Goal: Task Accomplishment & Management: Manage account settings

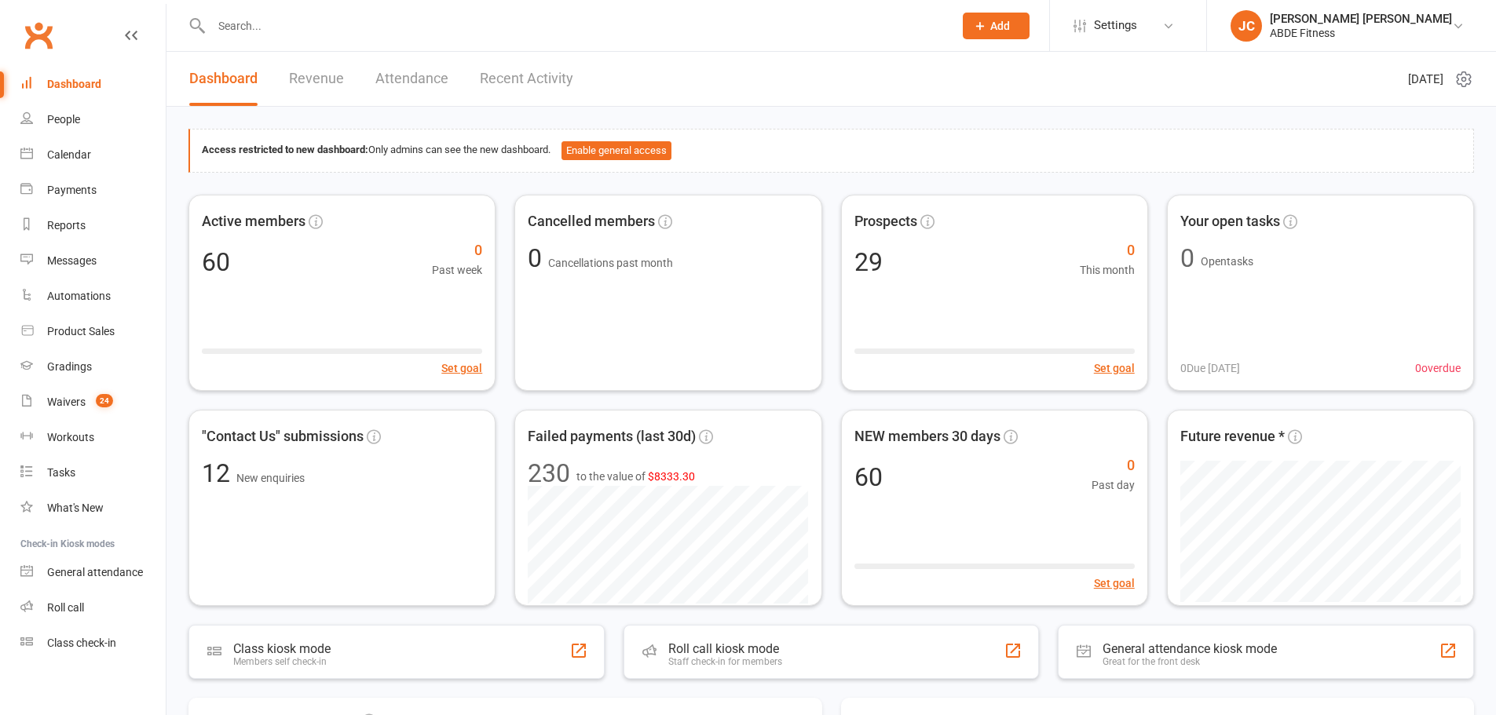
click at [425, 29] on input "text" at bounding box center [575, 26] width 736 height 22
type input "k"
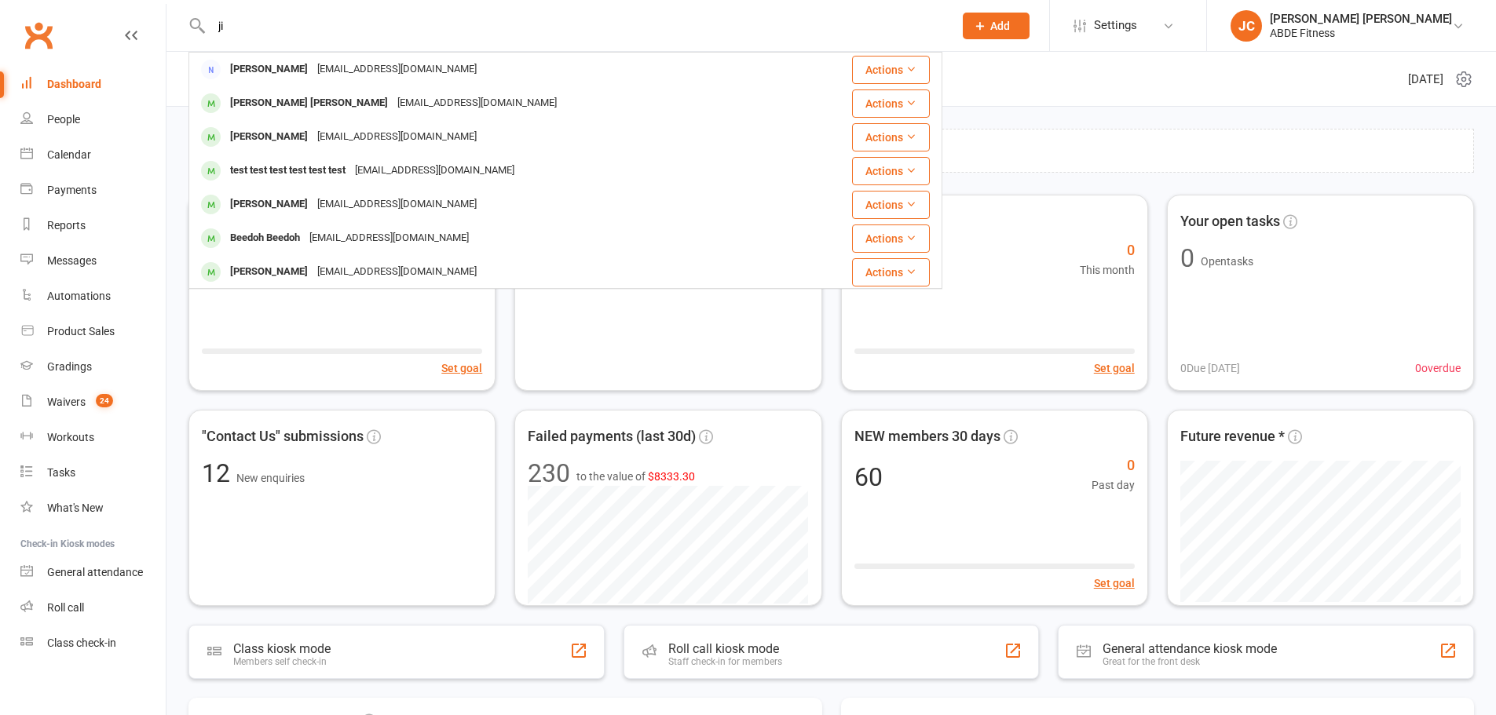
type input "j"
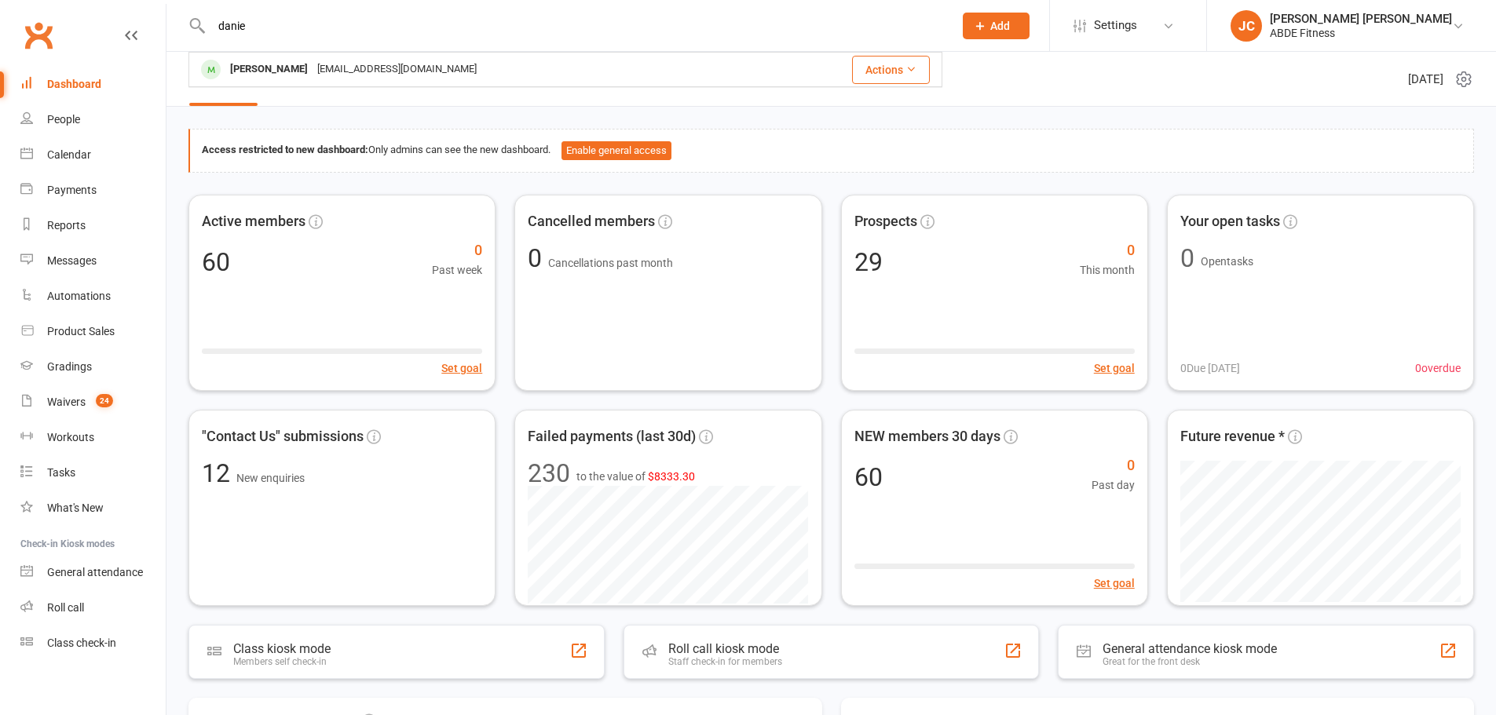
type input "danie"
click at [317, 66] on div "[EMAIL_ADDRESS][DOMAIN_NAME]" at bounding box center [397, 69] width 169 height 23
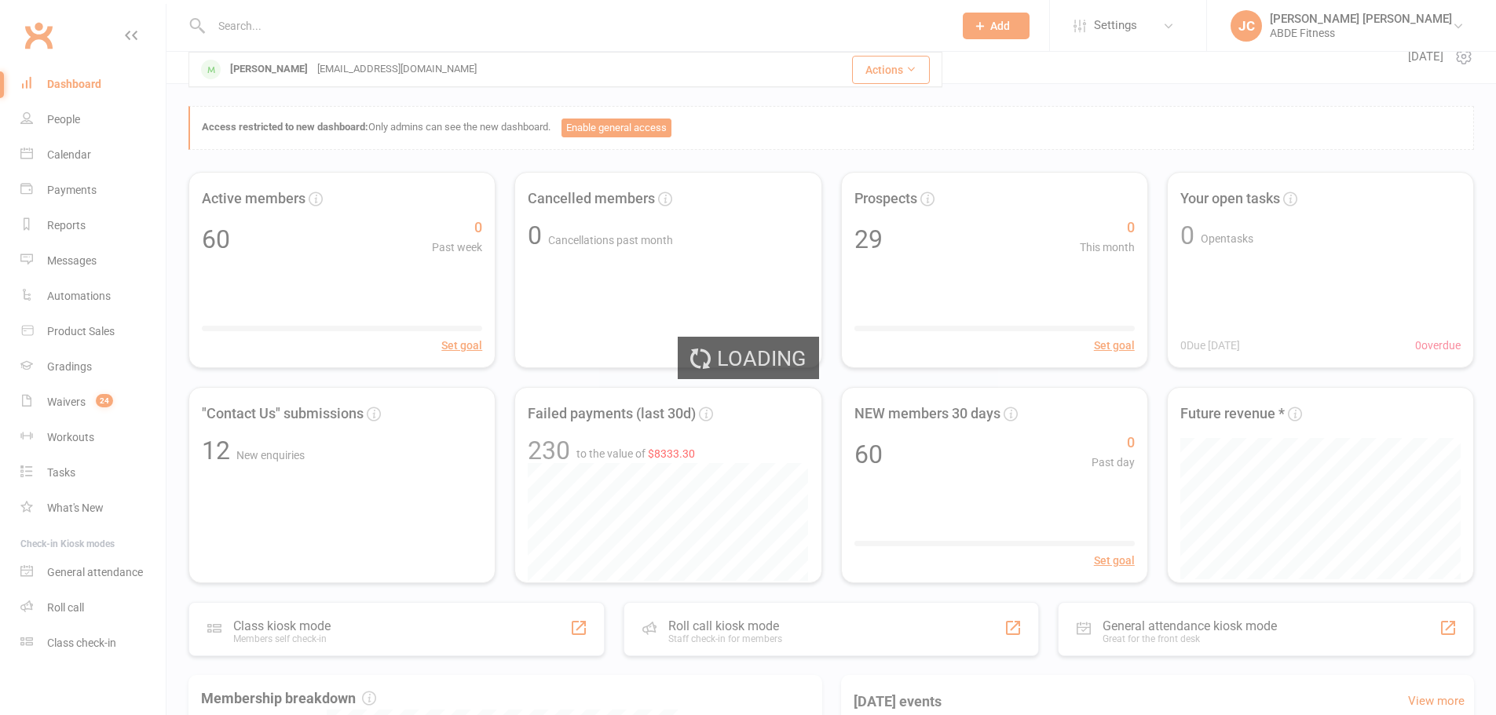
scroll to position [26, 0]
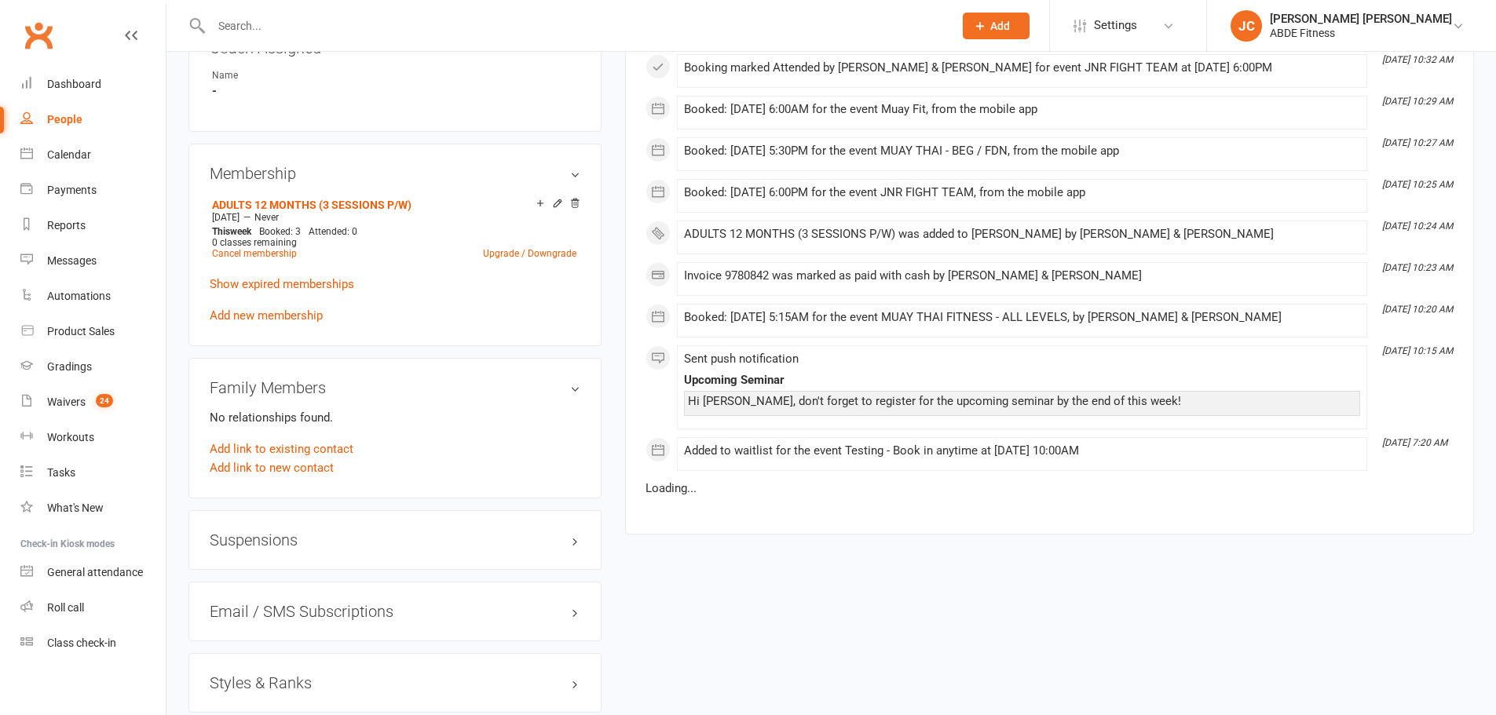
scroll to position [1205, 0]
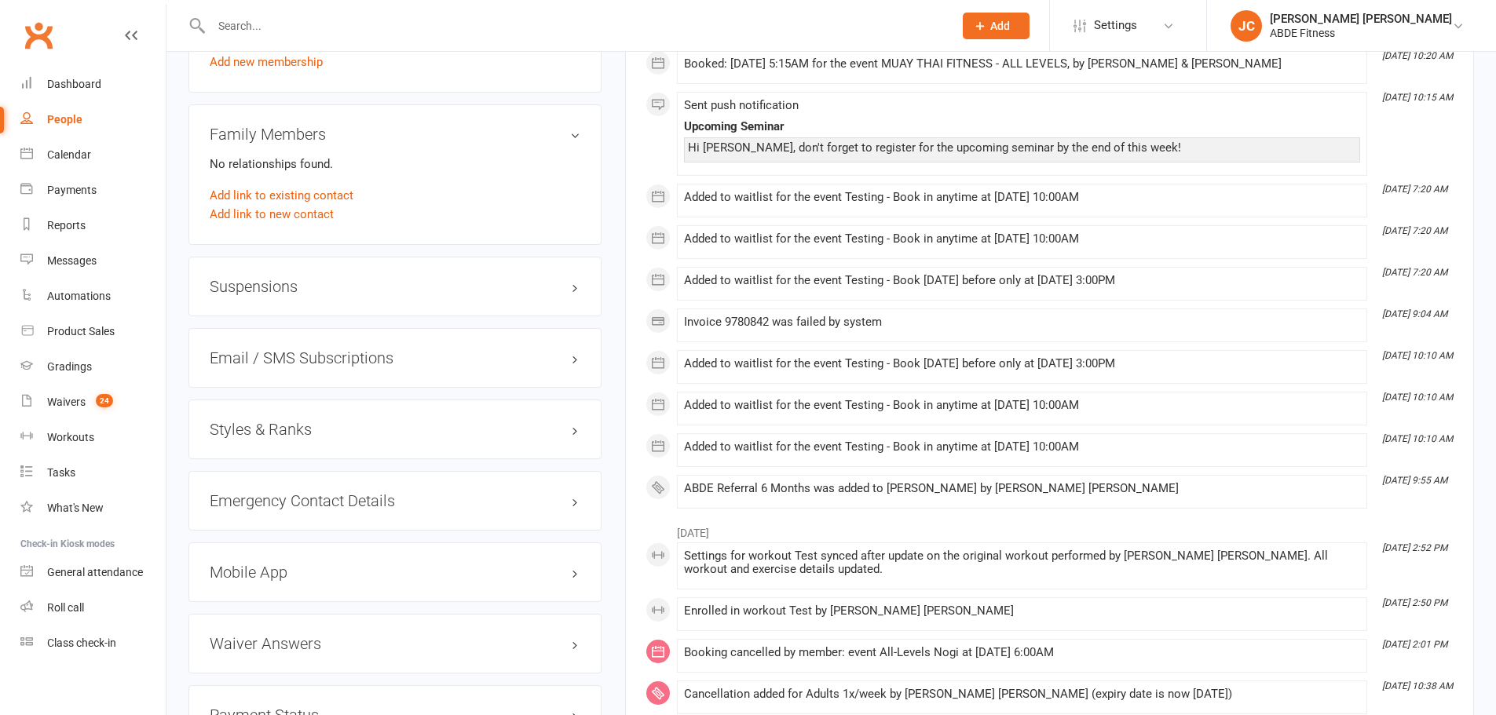
click at [298, 432] on h3 "Styles & Ranks" at bounding box center [395, 429] width 371 height 17
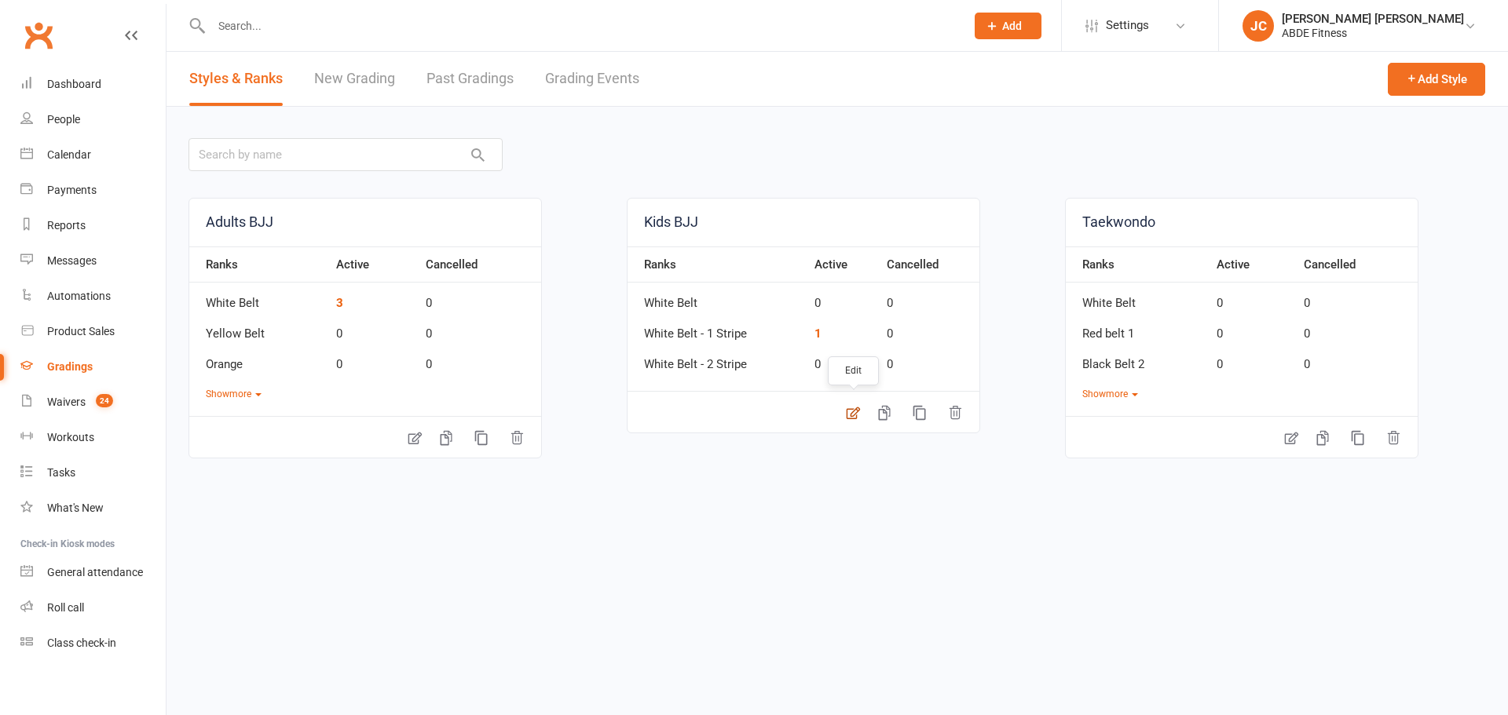
click at [851, 409] on icon at bounding box center [852, 414] width 13 height 13
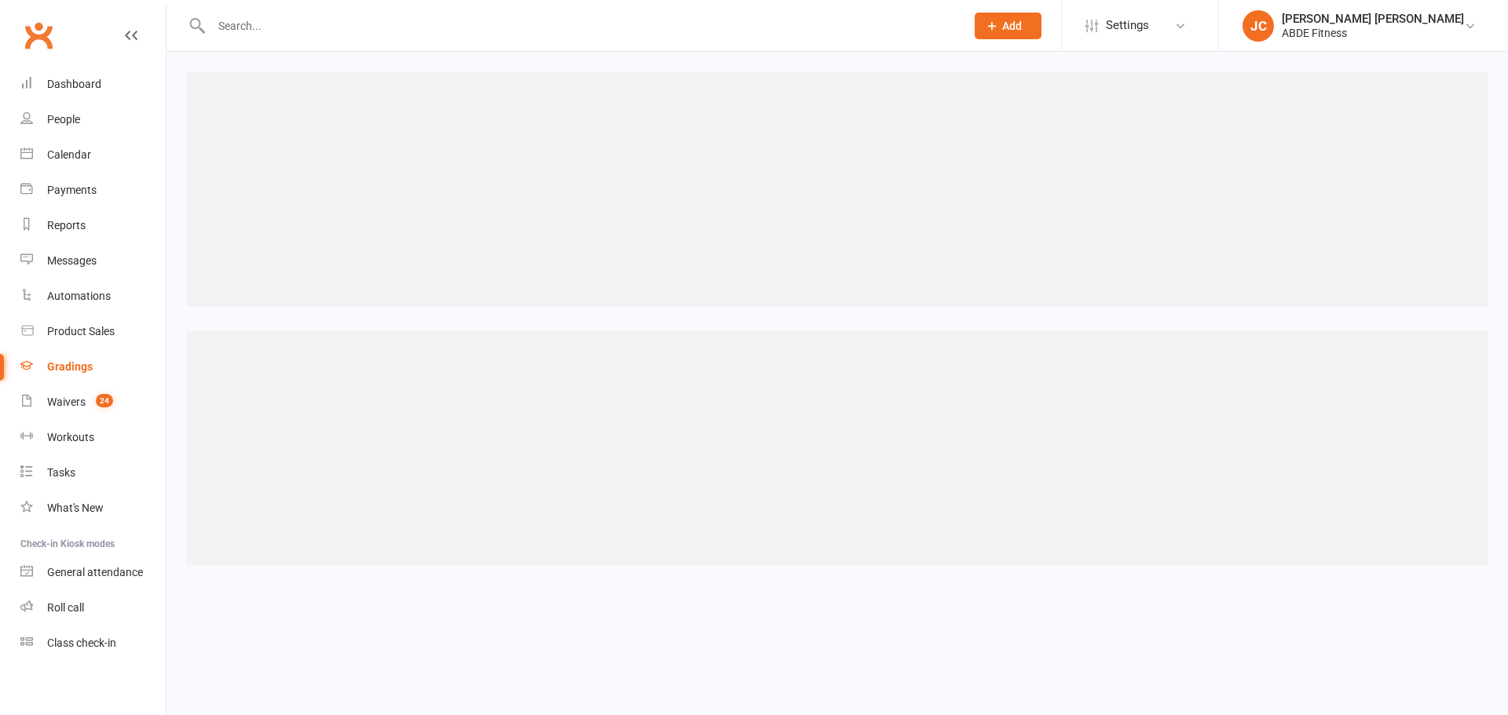
select select ">="
select select "member_styles:enabled"
select select "="
select select "member_styles:enabled"
select select "="
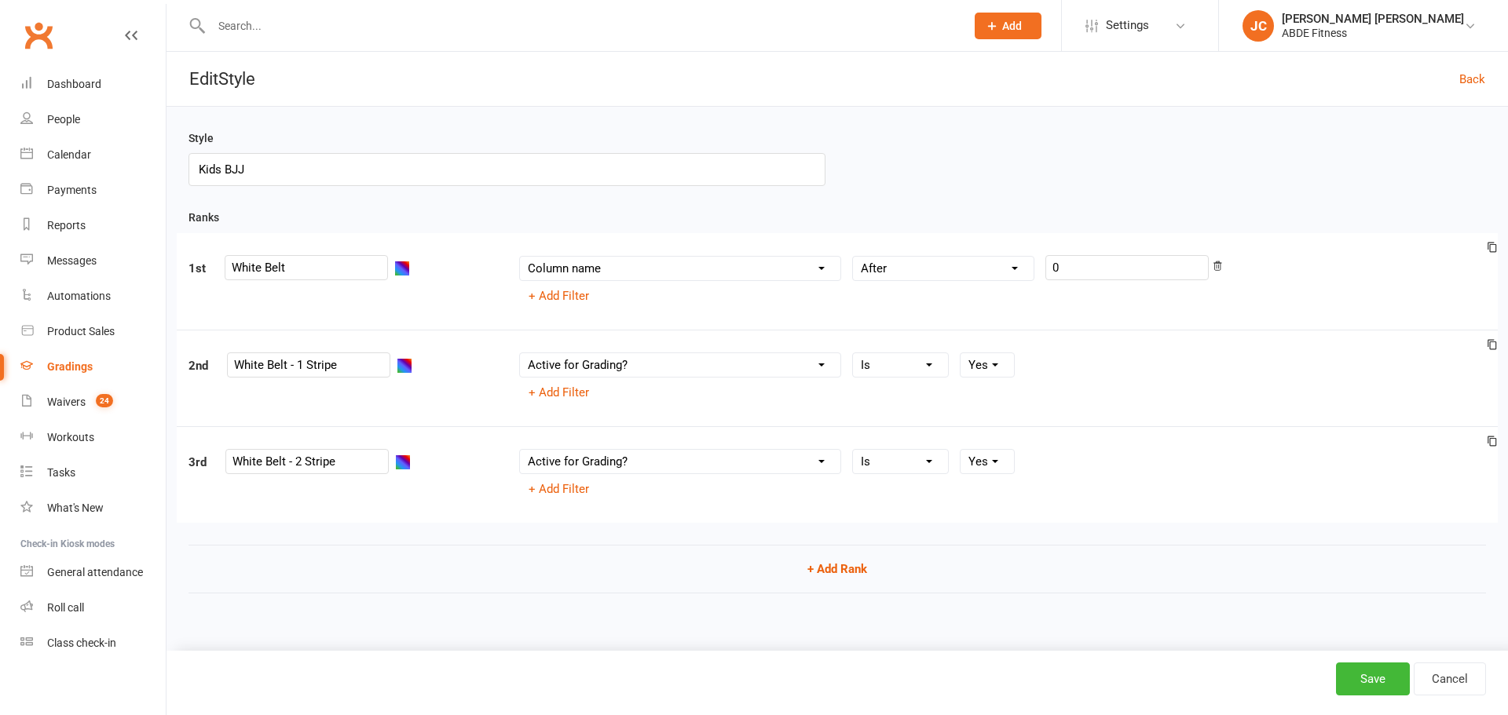
click at [760, 364] on select "Column name Belt Size Active for Grading? Most Recent Promotion All Classes Att…" at bounding box center [680, 365] width 320 height 24
click at [696, 367] on select "Column name Belt Size Active for Grading? Most Recent Promotion All Classes Att…" at bounding box center [680, 365] width 320 height 24
select select "contact_summaries:styles_all_class_attendances_since_last_promotion"
click at [520, 354] on select "Column name Belt Size Active for Grading? Most Recent Promotion All Classes Att…" at bounding box center [680, 365] width 320 height 24
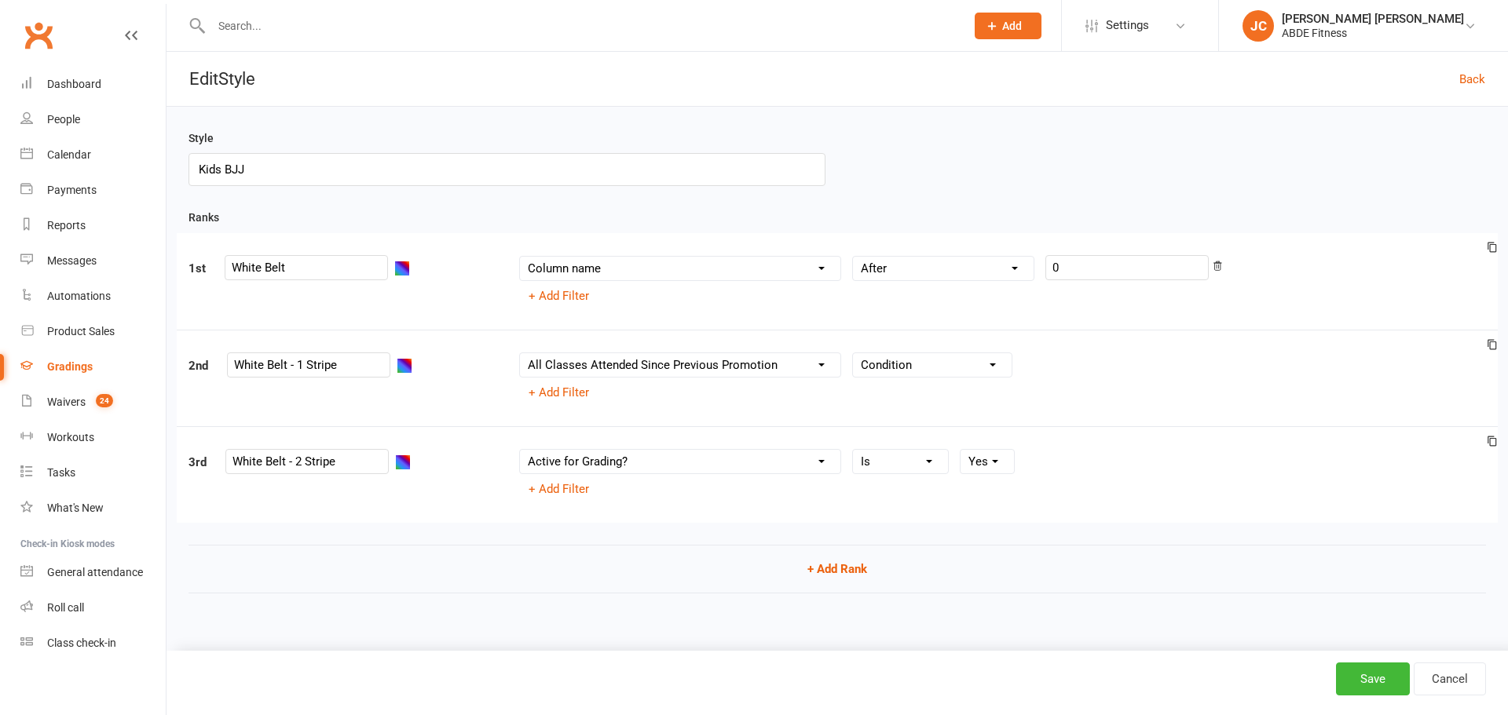
click at [912, 380] on div "Column name Belt Size Active for Grading? Most Recent Promotion All Classes Att…" at bounding box center [1002, 379] width 991 height 52
drag, startPoint x: 912, startPoint y: 380, endPoint x: 920, endPoint y: 375, distance: 9.2
click at [916, 377] on div "1st White Belt Column name Belt Size Active for Grading? Most Recent Promotion …" at bounding box center [836, 378] width 1297 height 290
click at [922, 374] on select "Condition Is Is not Less than Greater than Less than or equal to Greater than o…" at bounding box center [932, 365] width 159 height 24
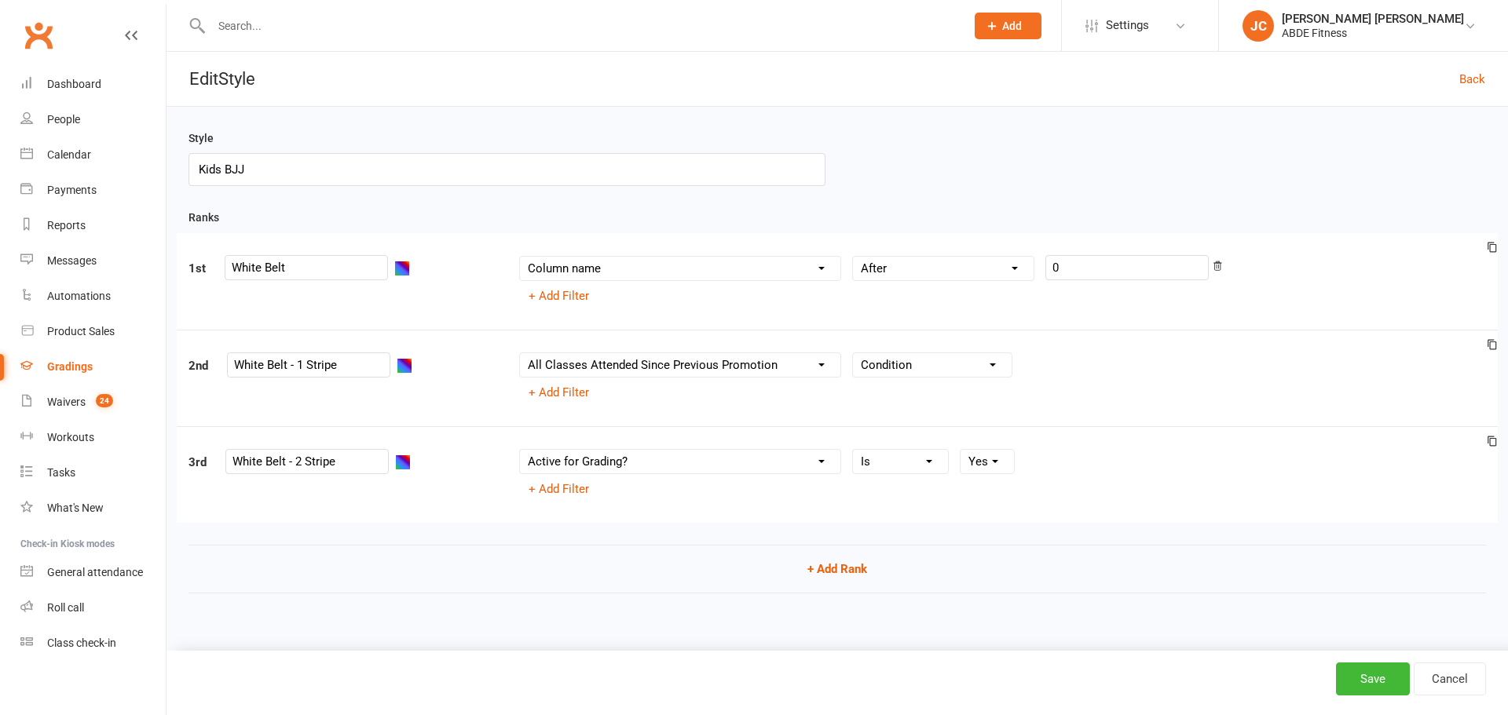
click at [916, 367] on select "Condition Is Is not Less than Greater than Less than or equal to Greater than o…" at bounding box center [932, 365] width 159 height 24
select select "="
click at [853, 355] on select "Condition Is Is not Less than Greater than Less than or equal to Greater than o…" at bounding box center [932, 365] width 159 height 24
click at [1035, 374] on input "number" at bounding box center [1104, 365] width 163 height 25
type input "50"
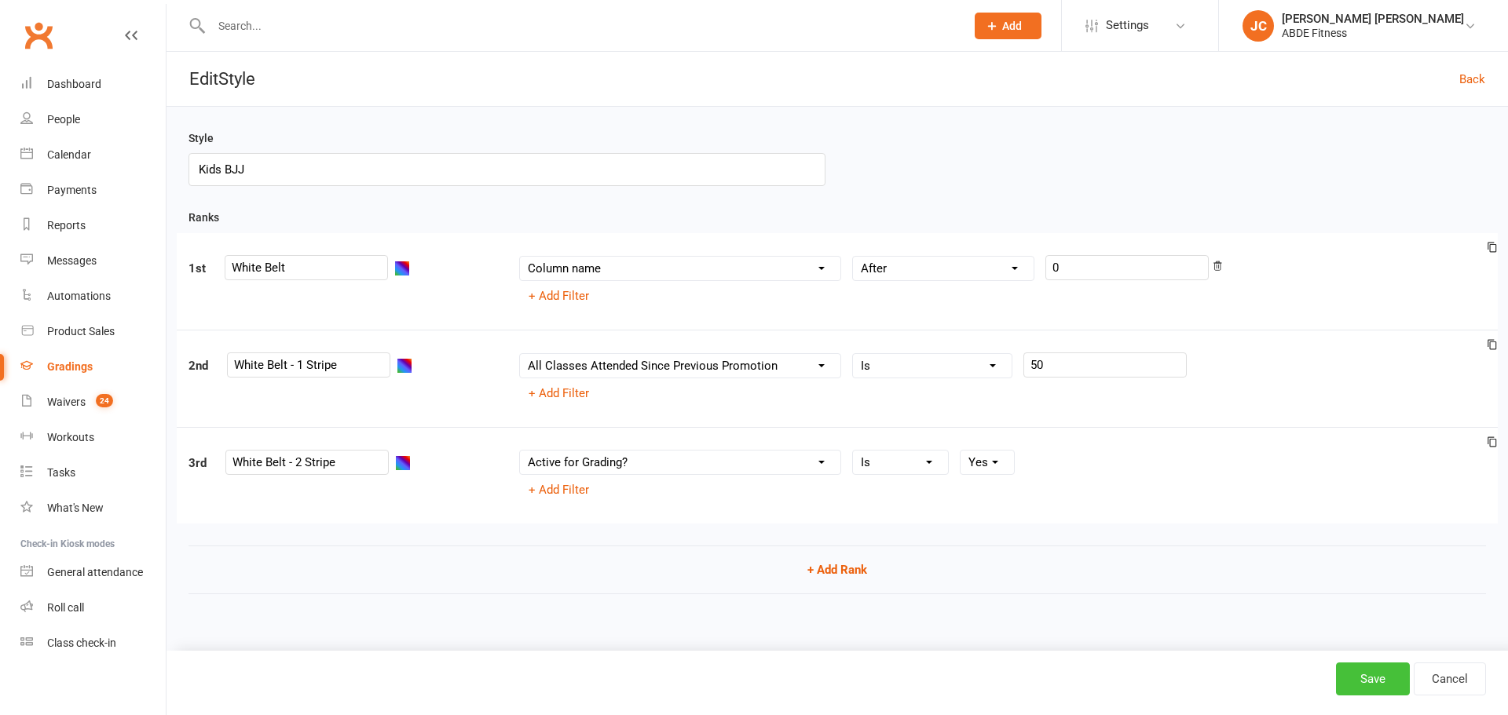
click at [1359, 669] on button "Save" at bounding box center [1373, 679] width 74 height 33
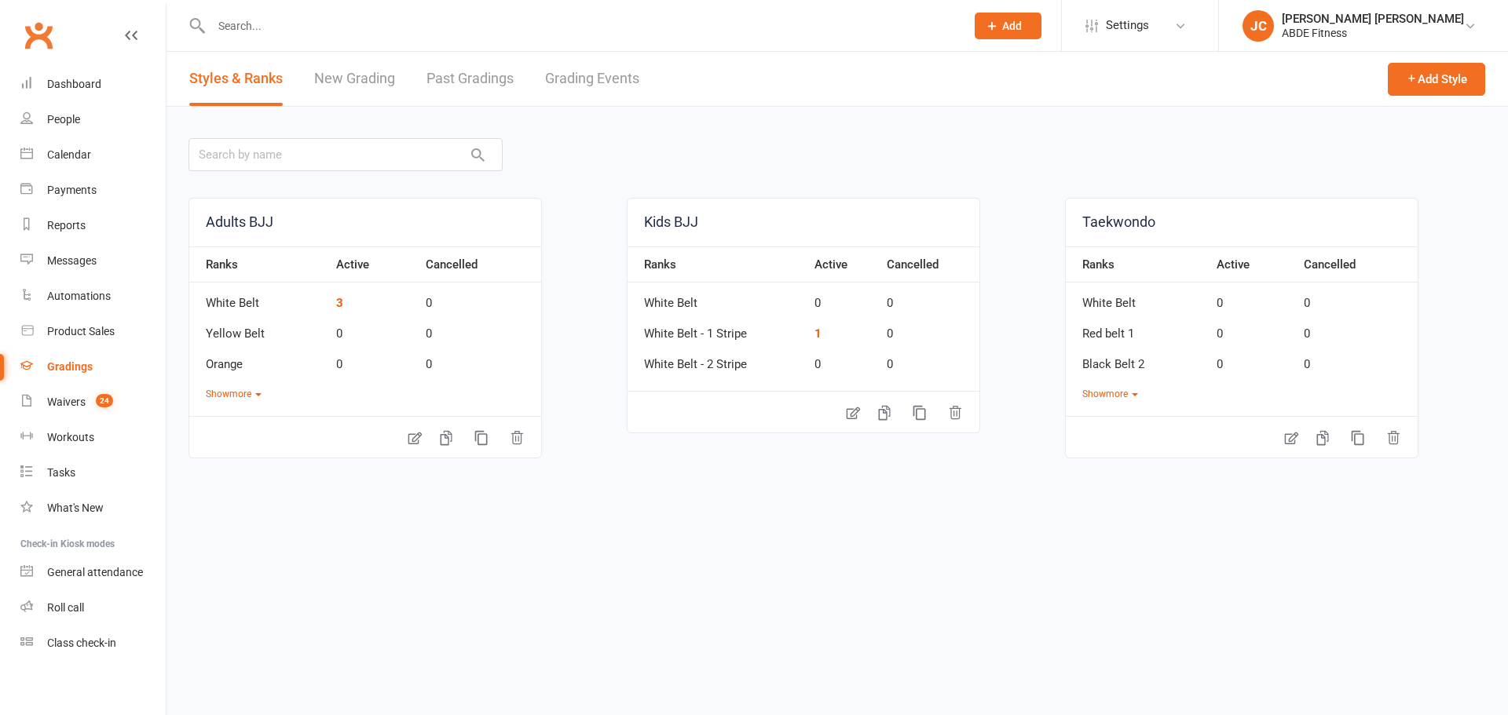
click at [800, 36] on input "text" at bounding box center [581, 26] width 748 height 22
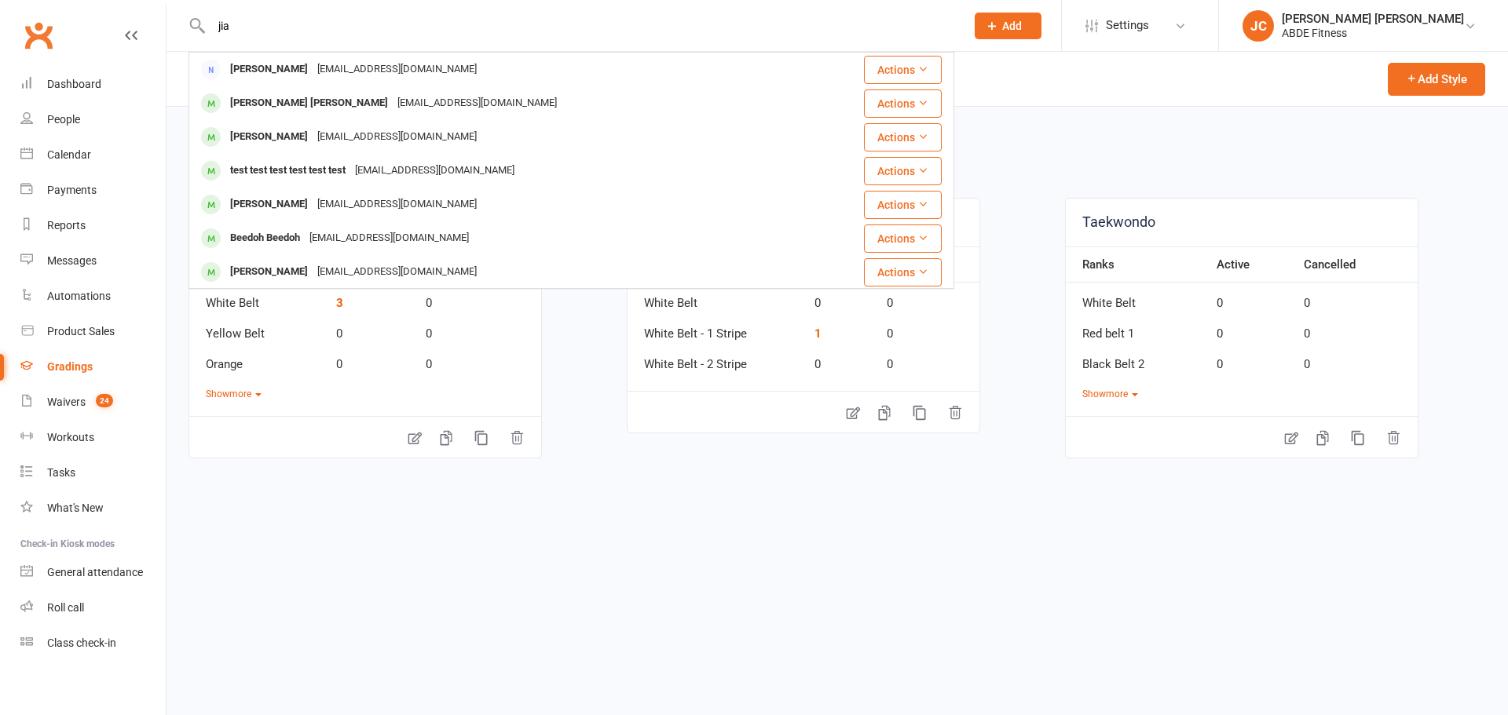
drag, startPoint x: 259, startPoint y: 37, endPoint x: 170, endPoint y: 22, distance: 90.8
click at [170, 22] on react-component "jia Jia Chan jiayu@clubworx.com Actions Jia Yu Chan jiayu@clubworx.com Actions …" at bounding box center [477, 25] width 954 height 51
click at [254, 21] on input "jia" at bounding box center [581, 26] width 748 height 22
type input "j"
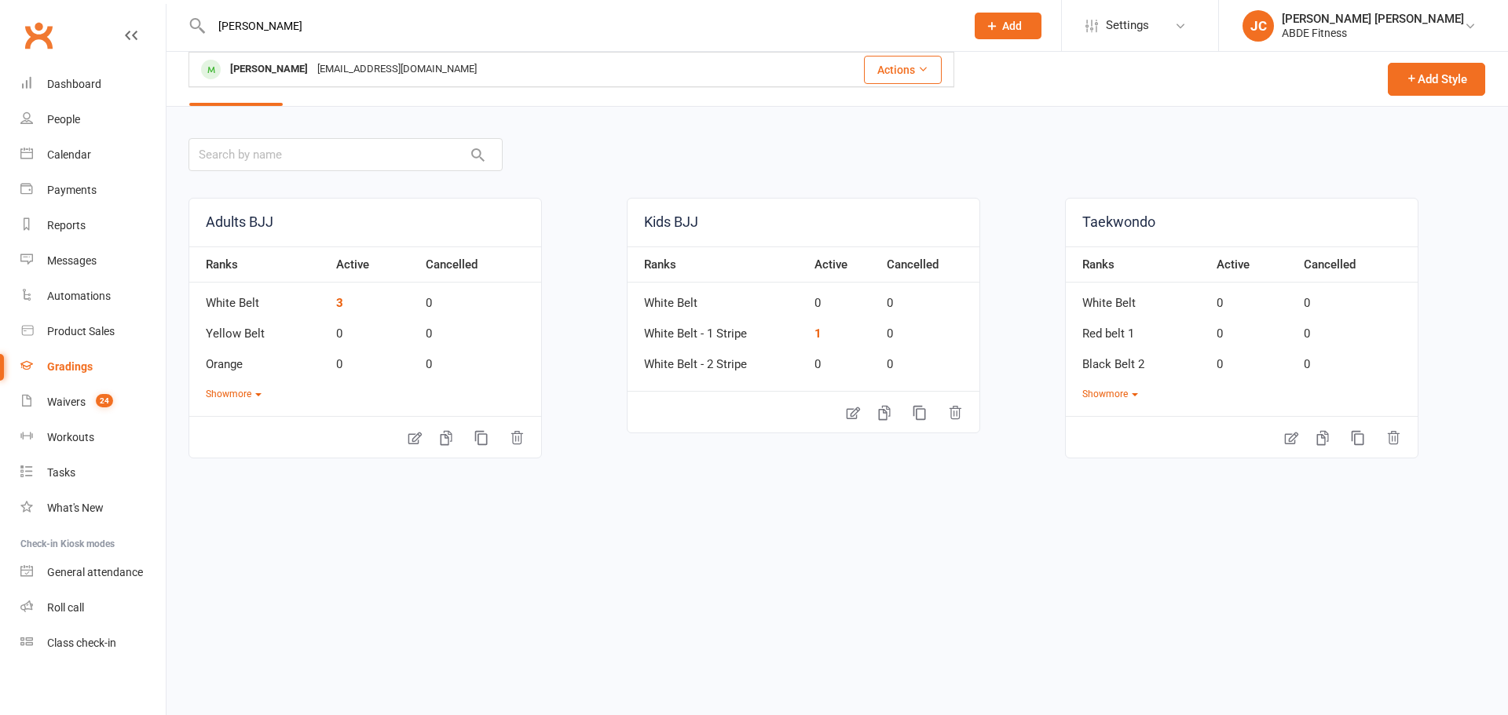
type input "[PERSON_NAME]"
click at [288, 72] on div "[PERSON_NAME]" at bounding box center [268, 69] width 87 height 23
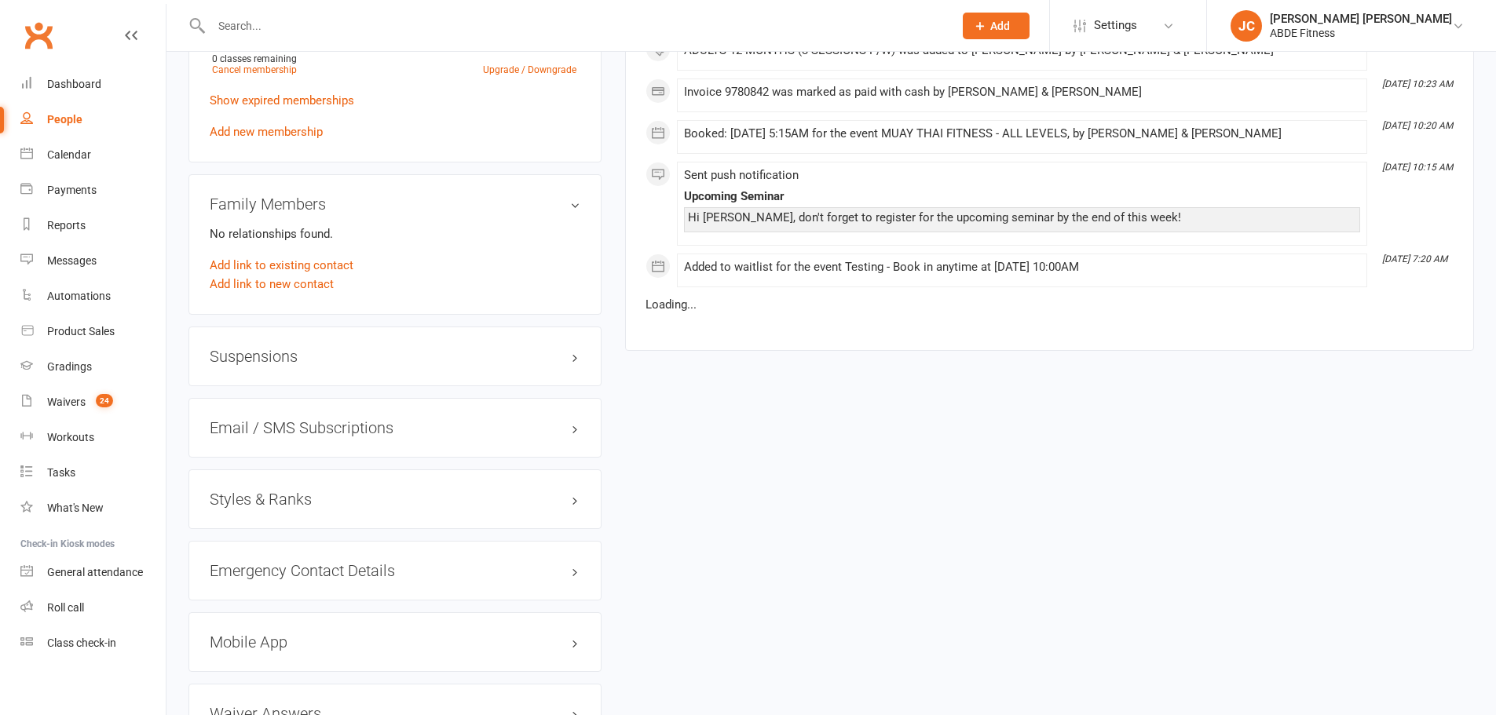
scroll to position [1345, 0]
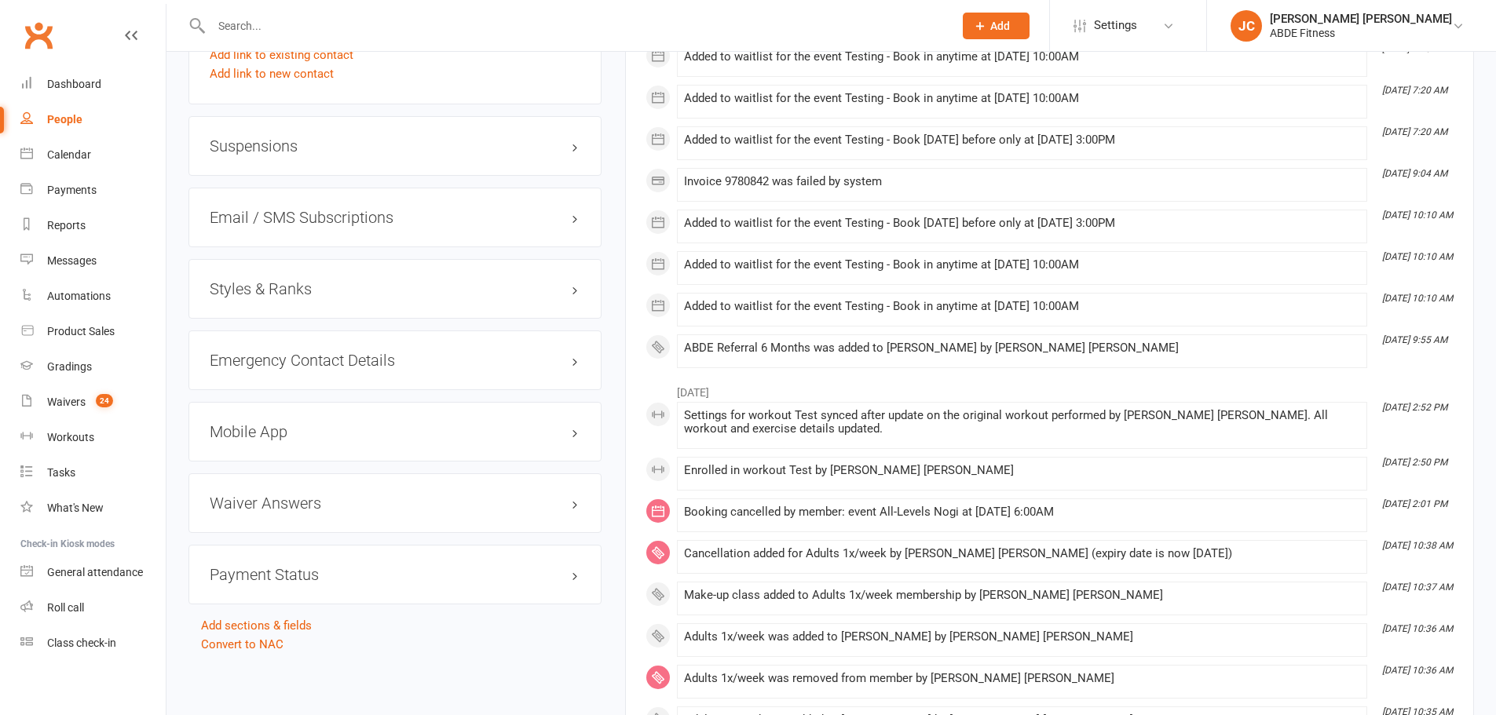
click at [381, 283] on h3 "Styles & Ranks" at bounding box center [395, 288] width 371 height 17
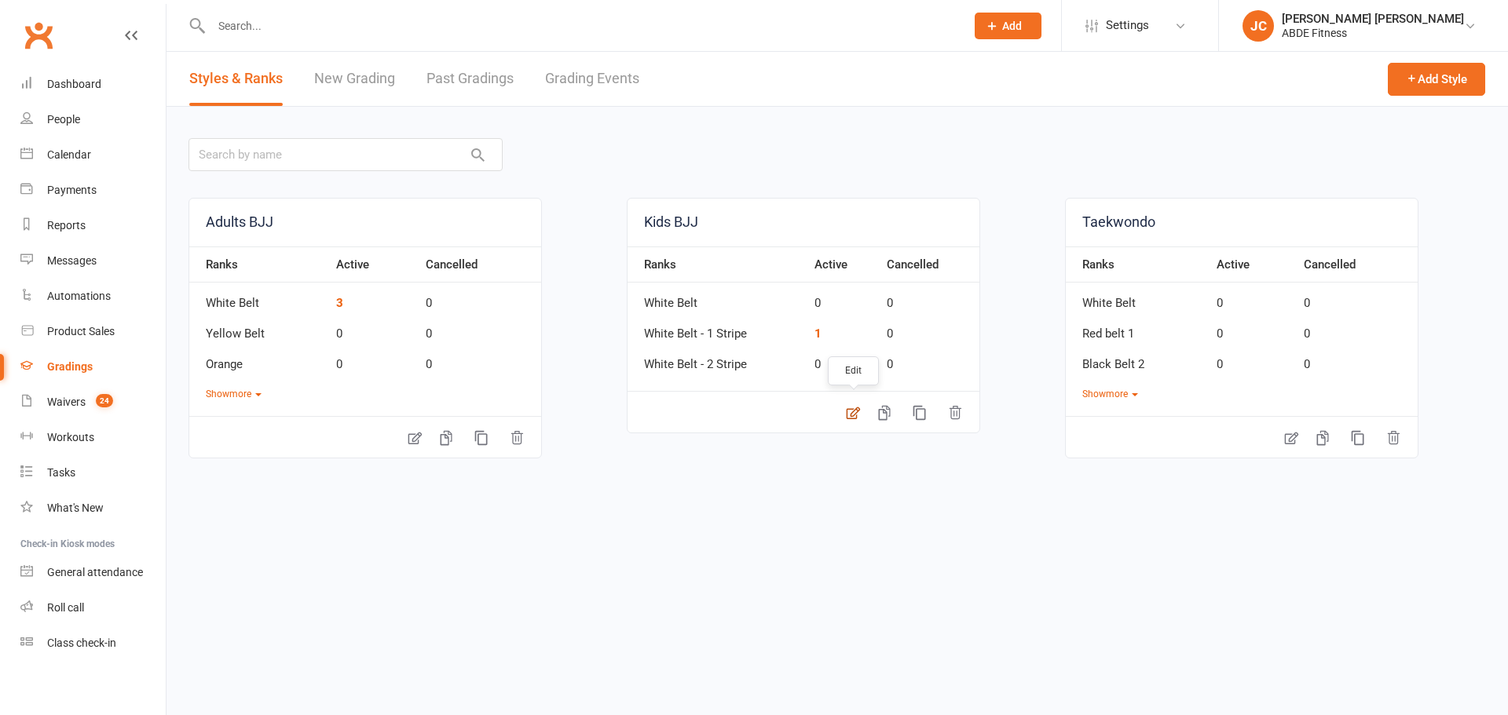
click at [858, 411] on icon at bounding box center [852, 414] width 13 height 13
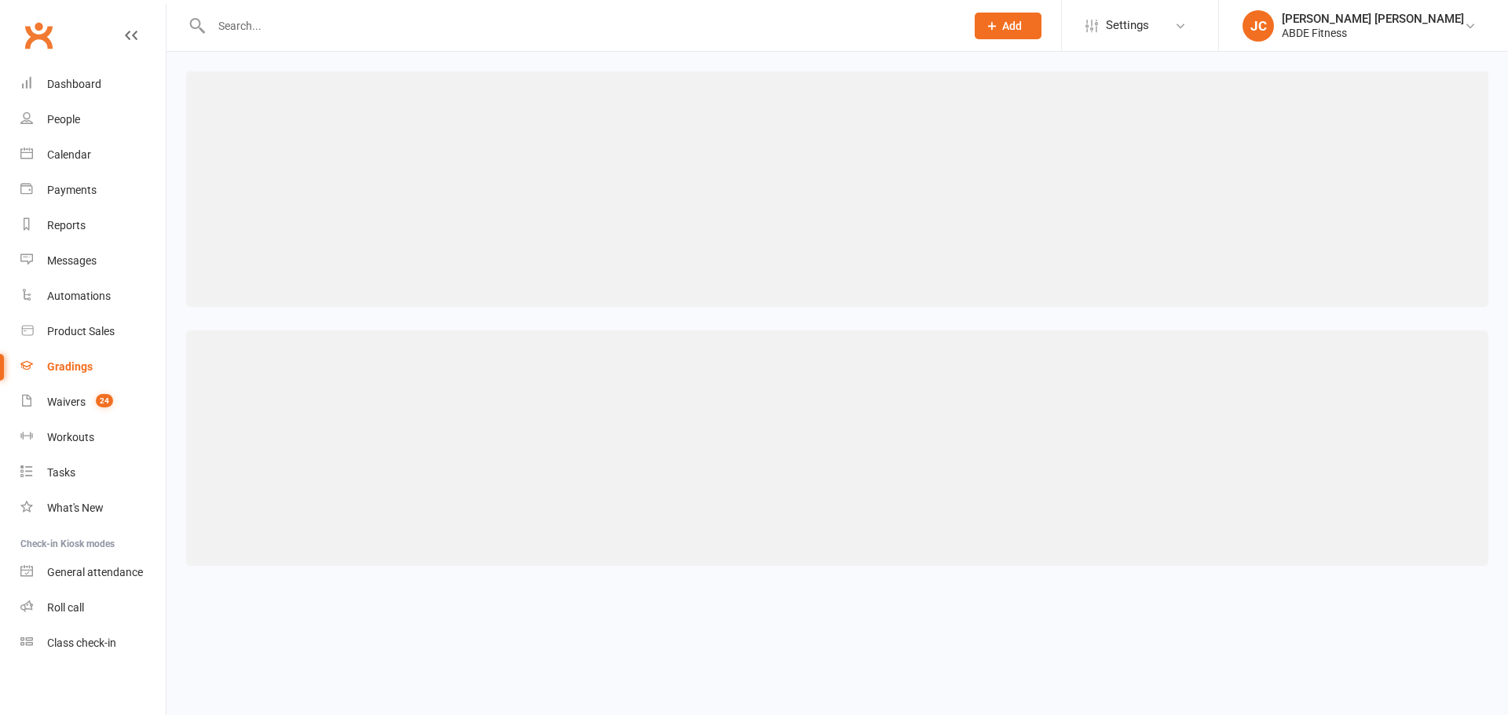
select select ">="
select select "contact_summaries:styles_all_class_attendances_since_last_promotion"
select select "="
select select "member_styles:enabled"
select select "="
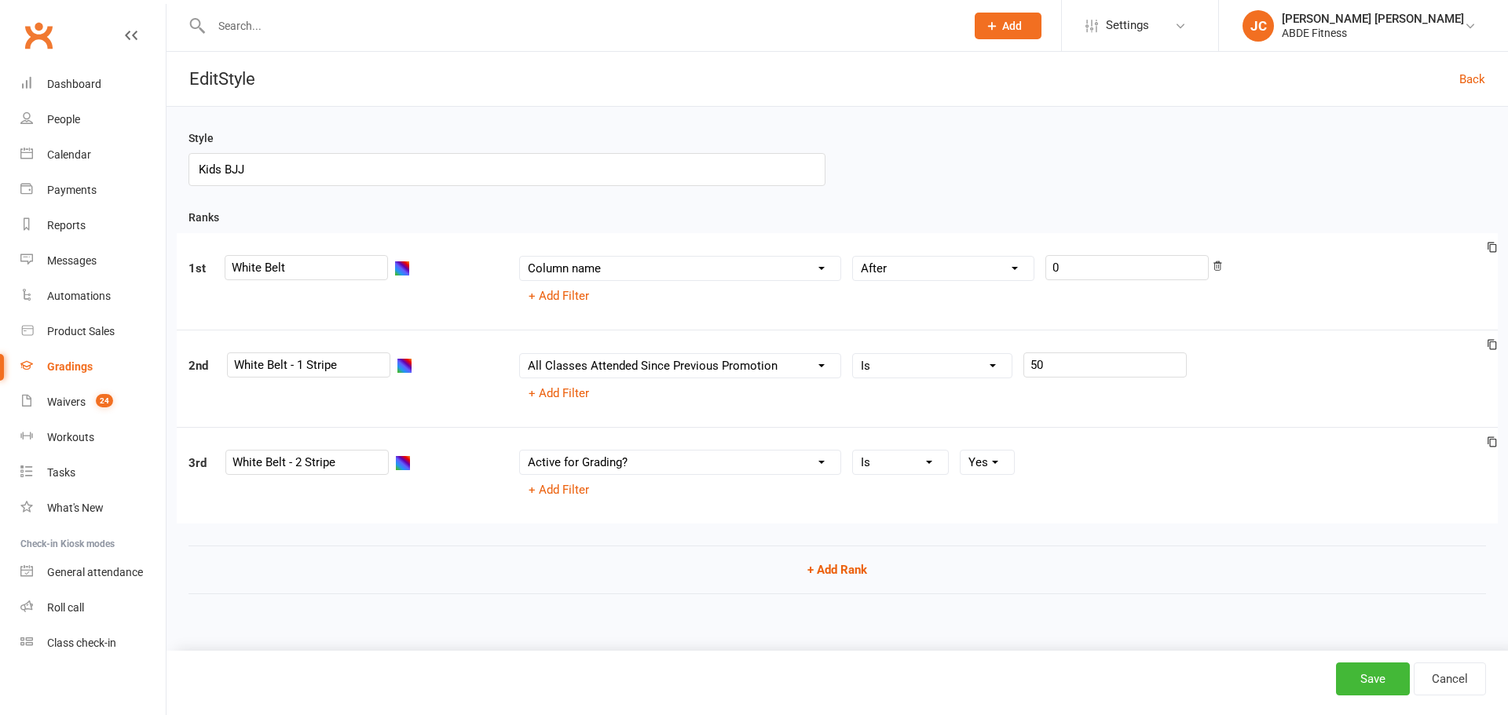
click at [778, 364] on select "Column name Belt Size Active for Grading? Most Recent Promotion All Classes Att…" at bounding box center [680, 366] width 320 height 24
click at [989, 397] on div "Column name Belt Size Active for Grading? Most Recent Promotion All Classes Att…" at bounding box center [1002, 379] width 991 height 53
click at [685, 473] on select "Column name Belt Size Active for Grading? Most Recent Promotion All Classes Att…" at bounding box center [680, 463] width 320 height 24
select select "contact_summaries:styles_all_class_attendances_since_last_promotion"
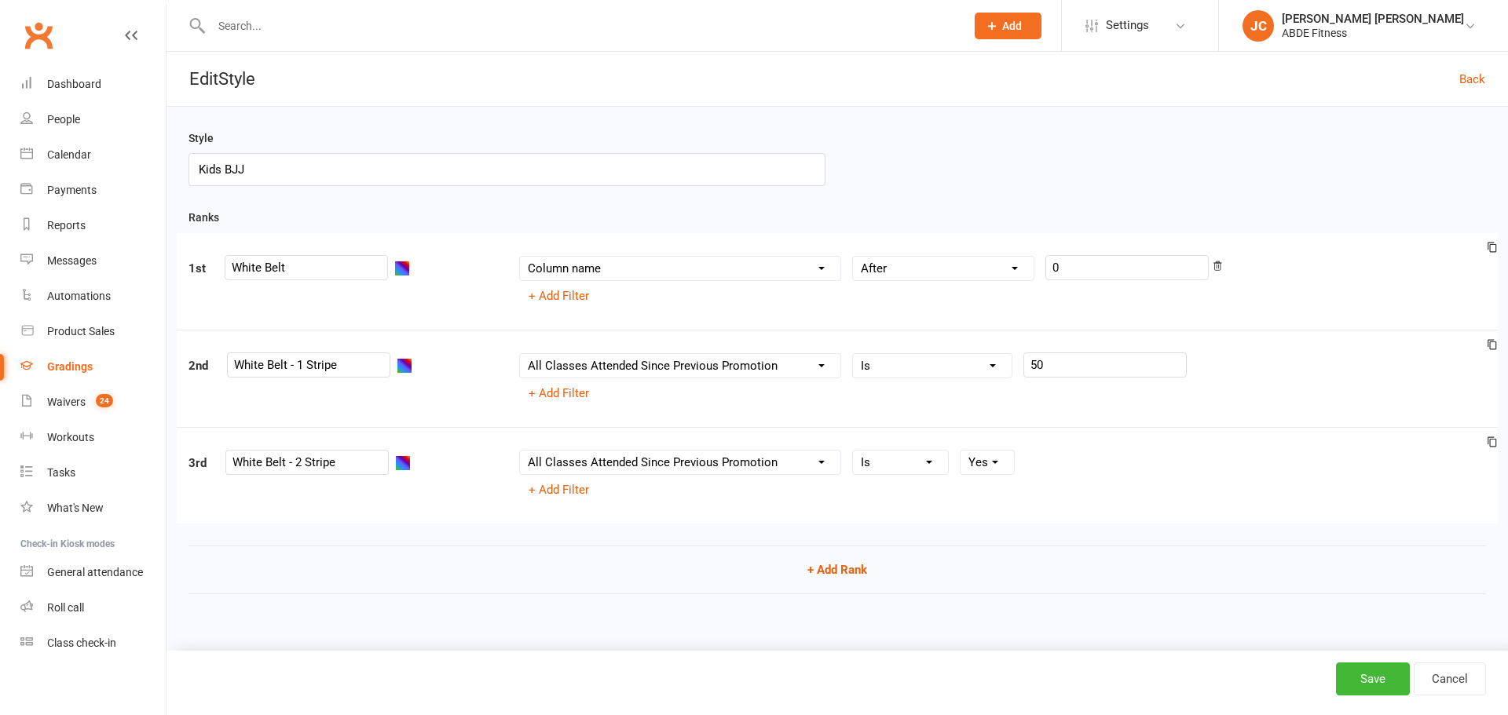
click at [520, 452] on select "Column name Belt Size Active for Grading? Most Recent Promotion All Classes Att…" at bounding box center [680, 463] width 320 height 24
click at [736, 462] on select "Column name Belt Size Active for Grading? Most Recent Promotion All Classes Att…" at bounding box center [680, 463] width 320 height 24
click at [892, 462] on select "Condition Is Is not Less than Greater than Less than or equal to Greater than o…" at bounding box center [932, 463] width 159 height 24
select select ">="
click at [853, 452] on select "Condition Is Is not Less than Greater than Less than or equal to Greater than o…" at bounding box center [932, 463] width 159 height 24
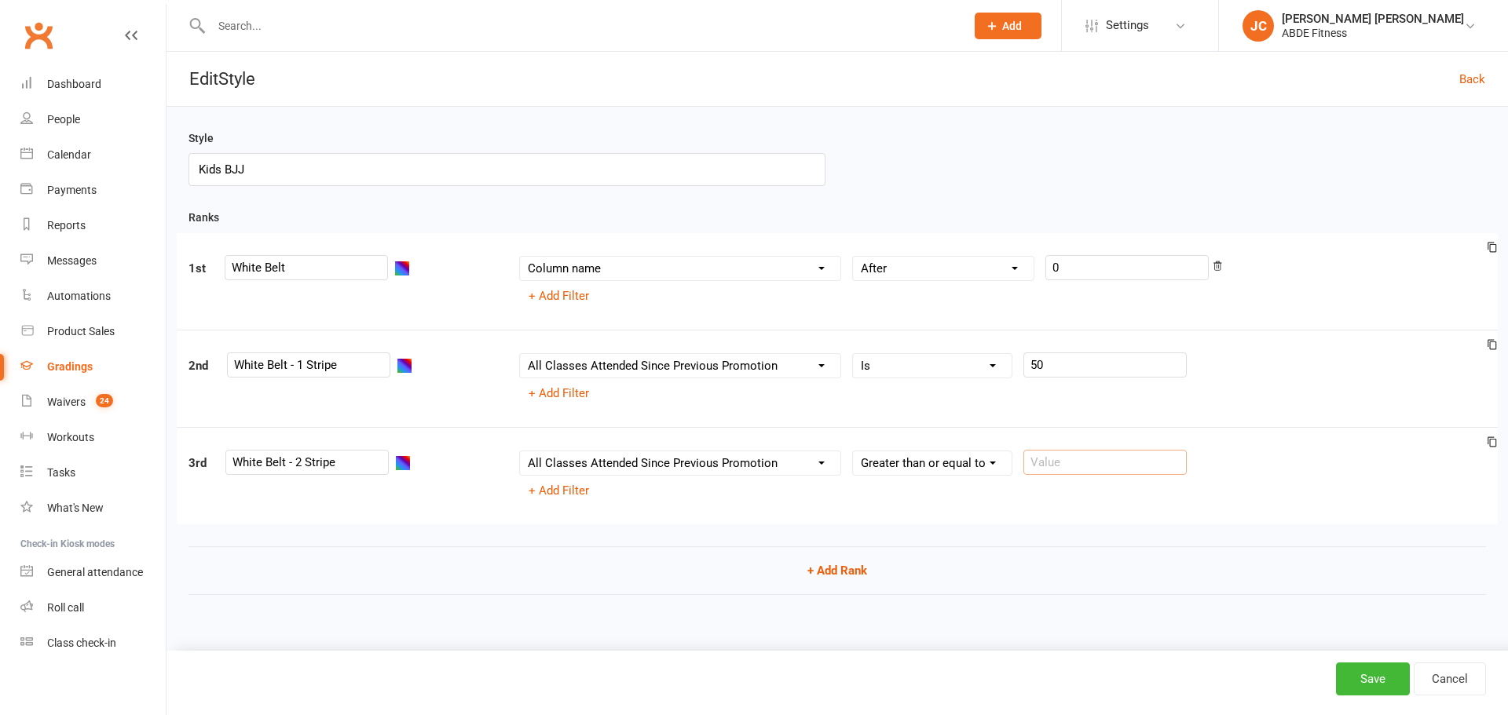
click at [1053, 463] on input "number" at bounding box center [1104, 462] width 163 height 25
type input "10"
click at [1092, 375] on input "50" at bounding box center [1104, 365] width 163 height 25
type input "5"
type input "10"
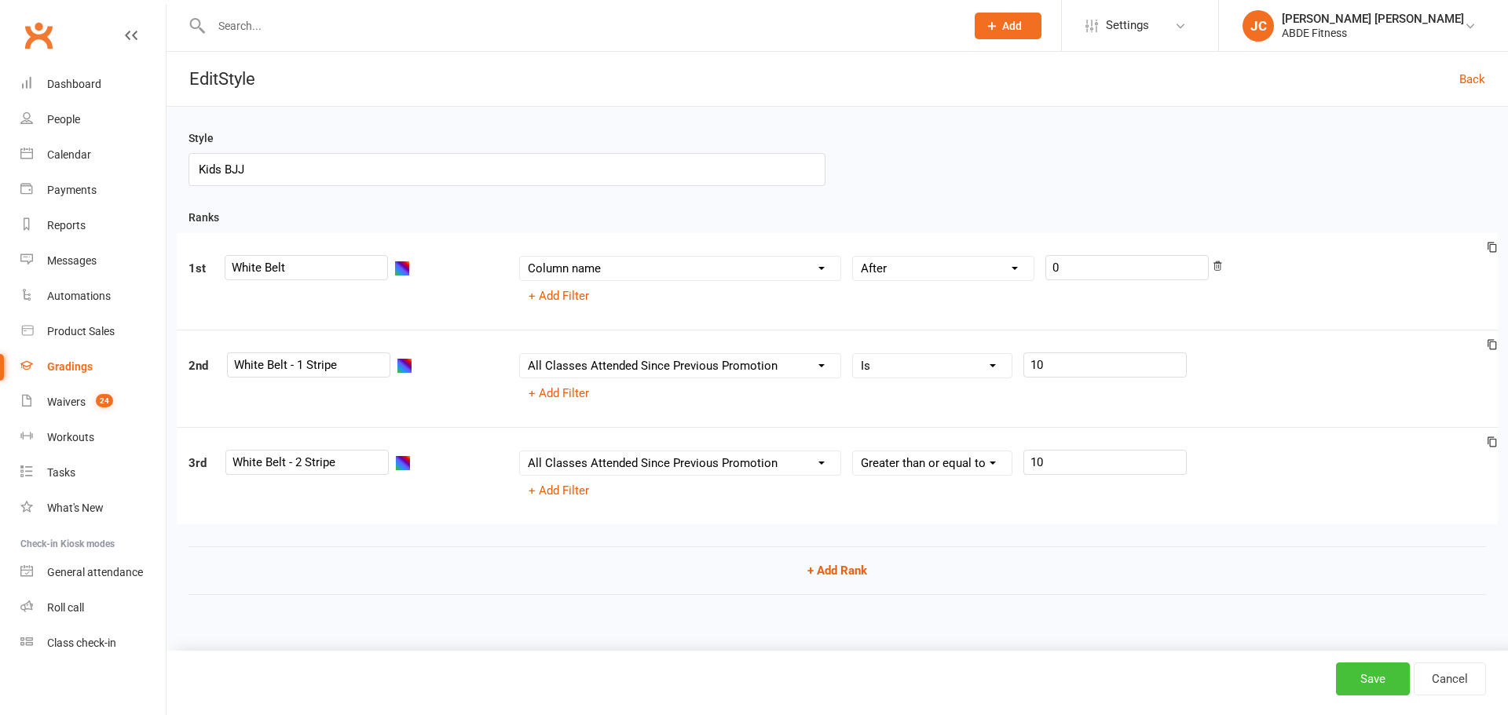
click at [1361, 682] on button "Save" at bounding box center [1373, 679] width 74 height 33
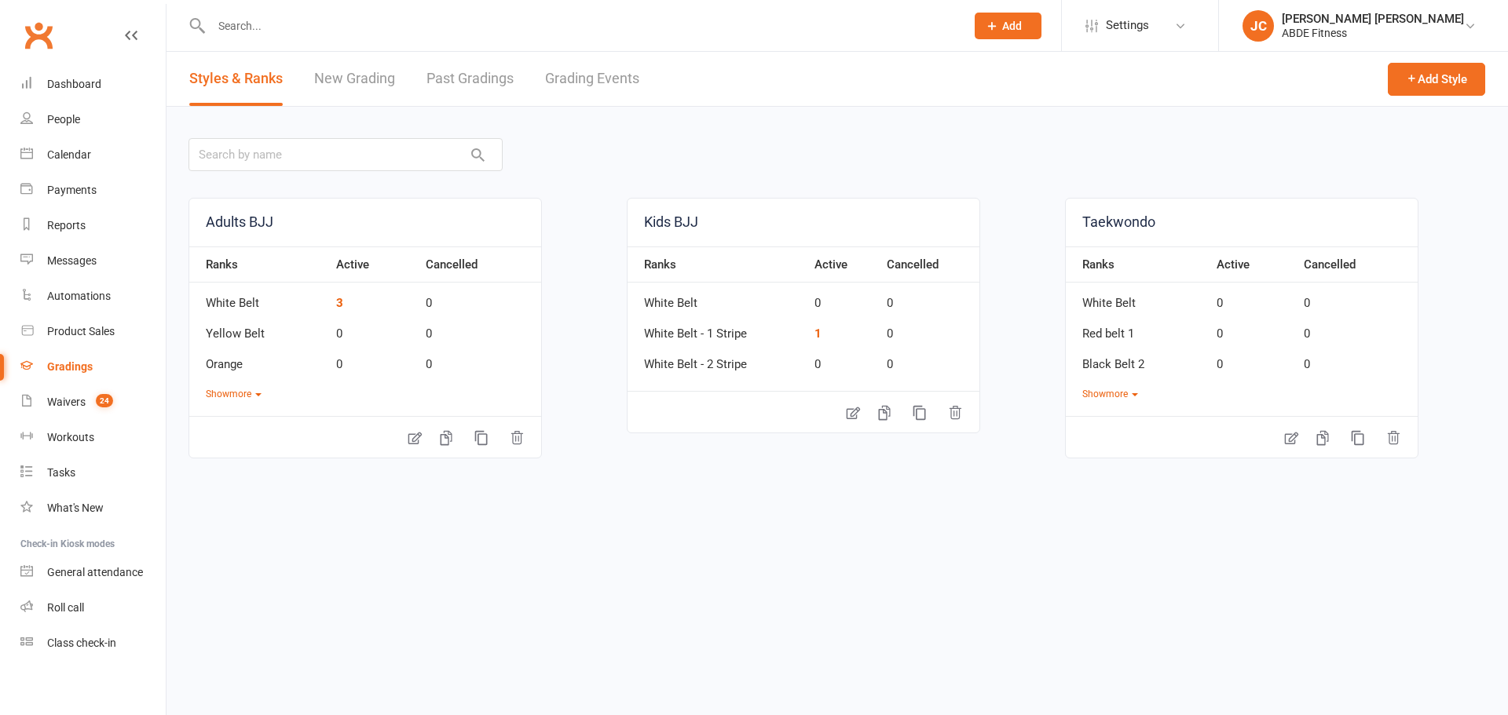
click at [394, 33] on input "text" at bounding box center [581, 26] width 748 height 22
type input "[PERSON_NAME]"
click at [364, 71] on div "[EMAIL_ADDRESS][DOMAIN_NAME]" at bounding box center [397, 69] width 169 height 23
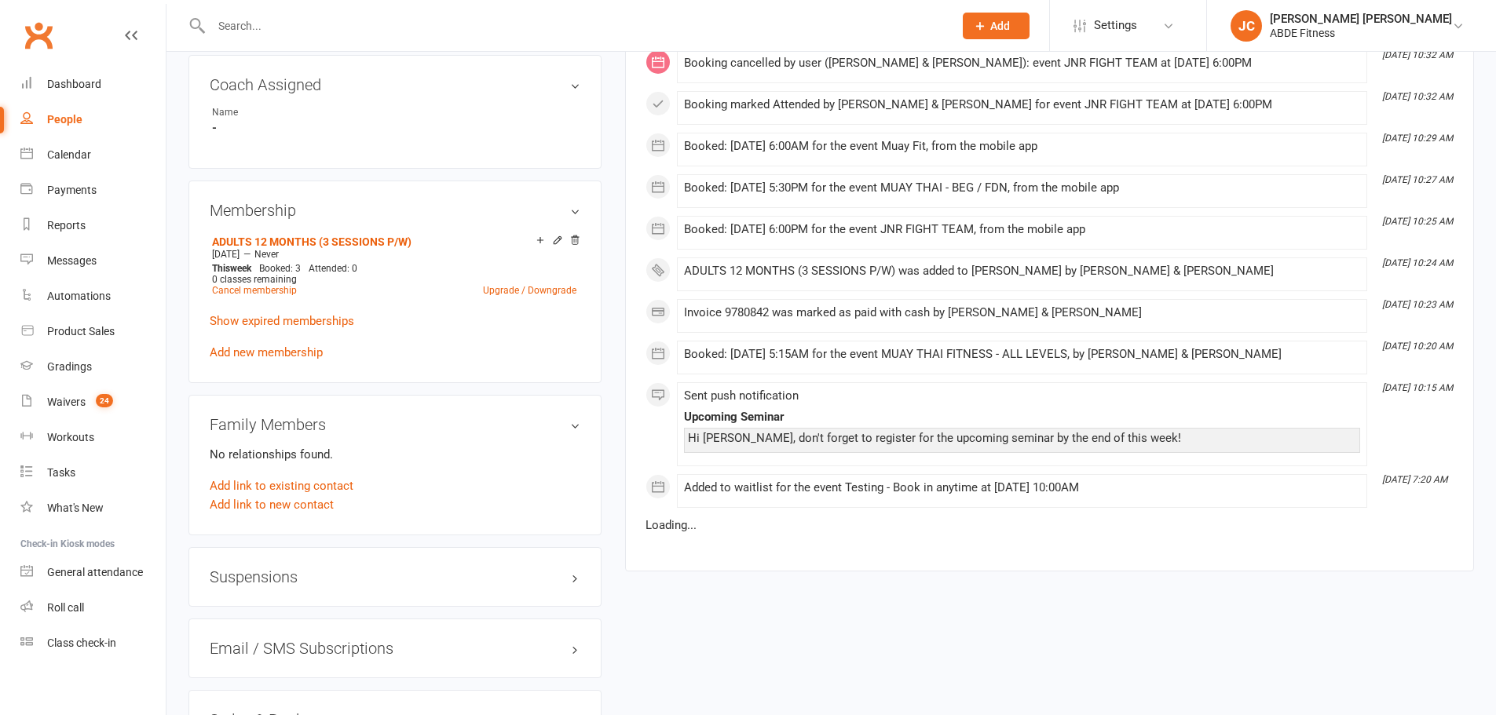
scroll to position [1152, 0]
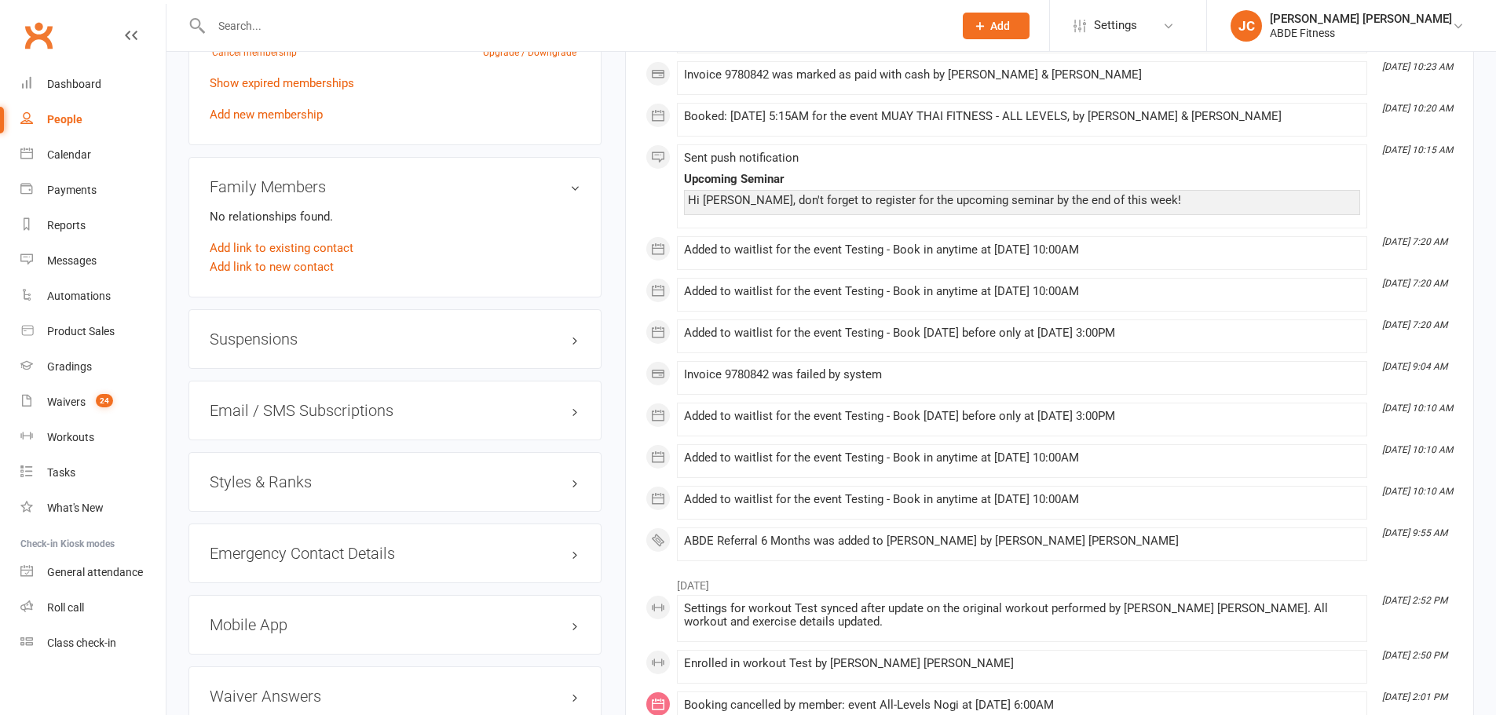
click at [302, 476] on h3 "Styles & Ranks" at bounding box center [395, 481] width 371 height 17
